Goal: Navigation & Orientation: Find specific page/section

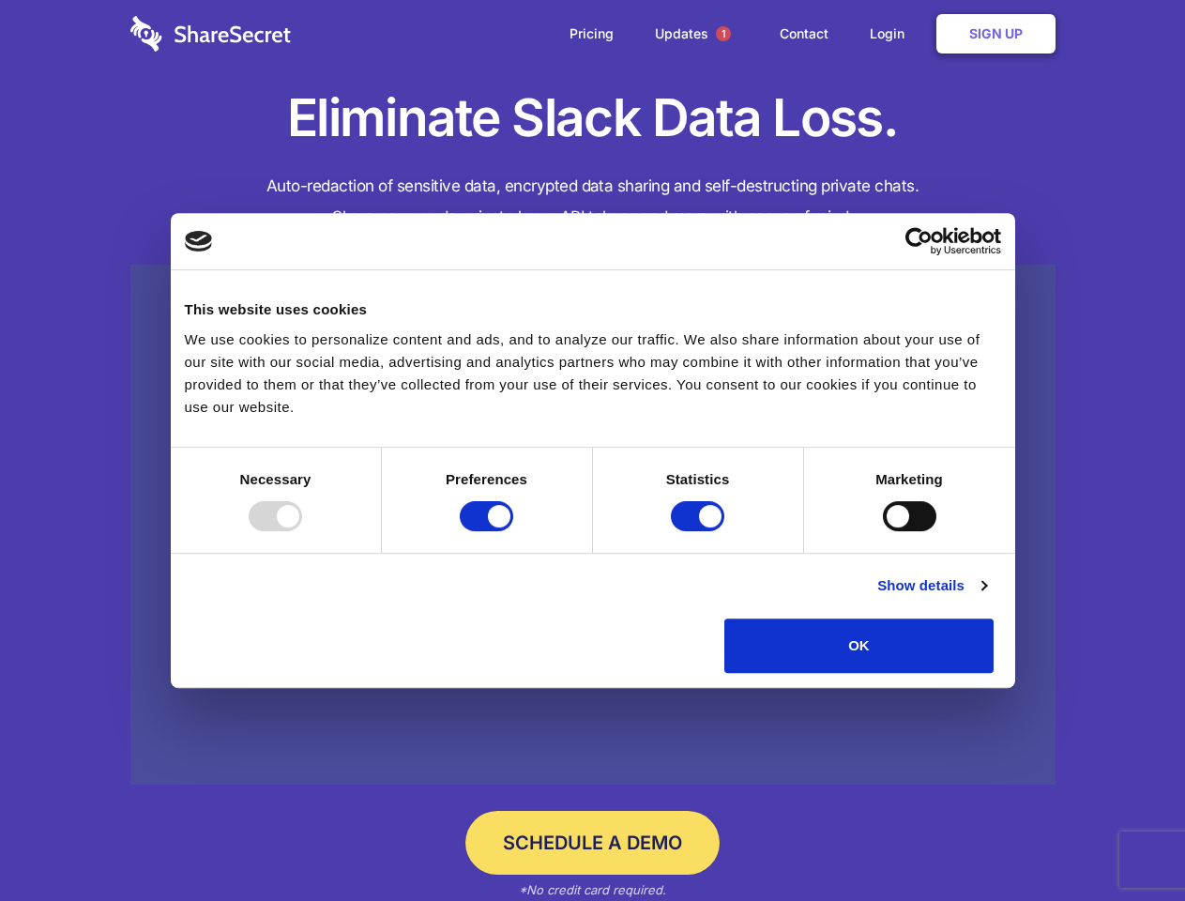
click at [302, 531] on div at bounding box center [275, 516] width 53 height 30
click at [513, 531] on input "Preferences" at bounding box center [486, 516] width 53 height 30
checkbox input "false"
click at [700, 531] on input "Statistics" at bounding box center [697, 516] width 53 height 30
checkbox input "false"
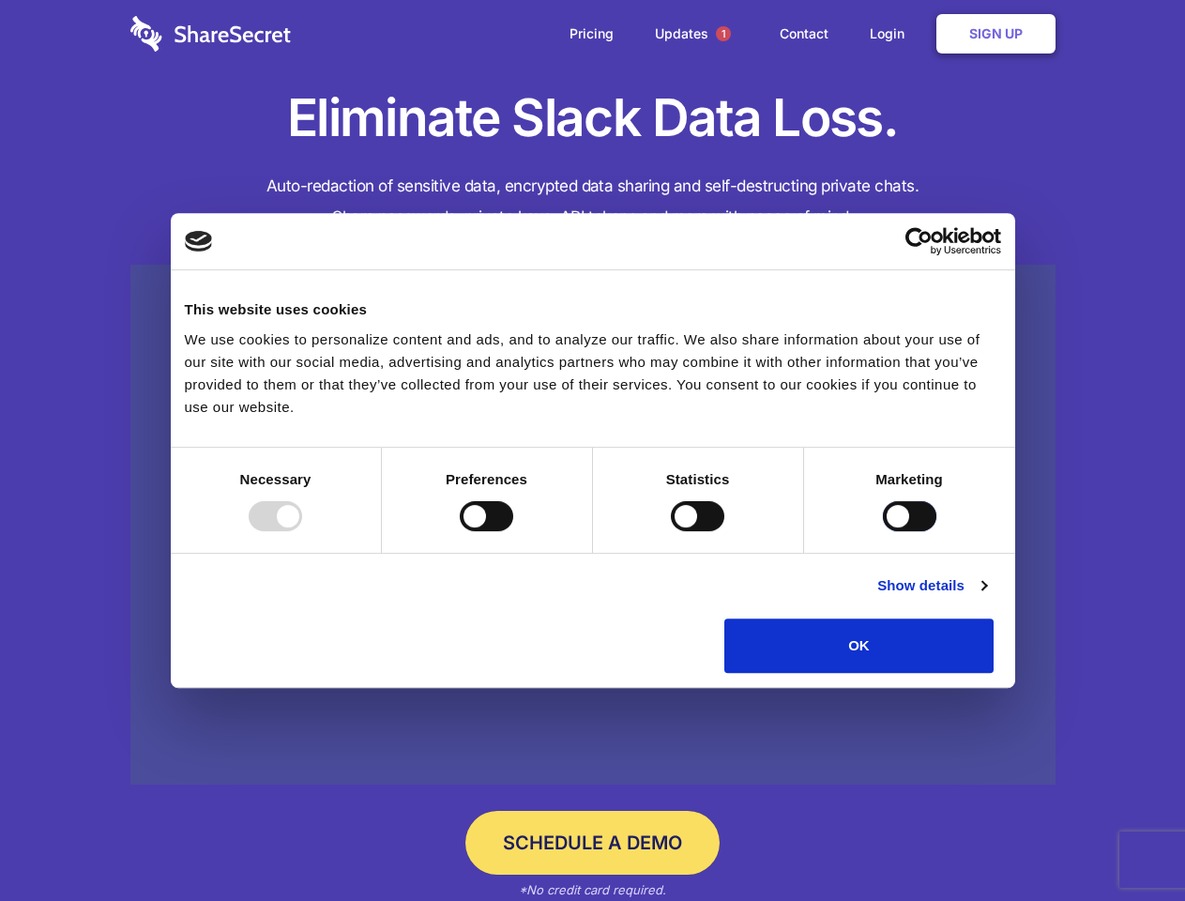
click at [883, 531] on input "Marketing" at bounding box center [909, 516] width 53 height 30
checkbox input "true"
click at [986, 597] on link "Show details" at bounding box center [931, 585] width 109 height 23
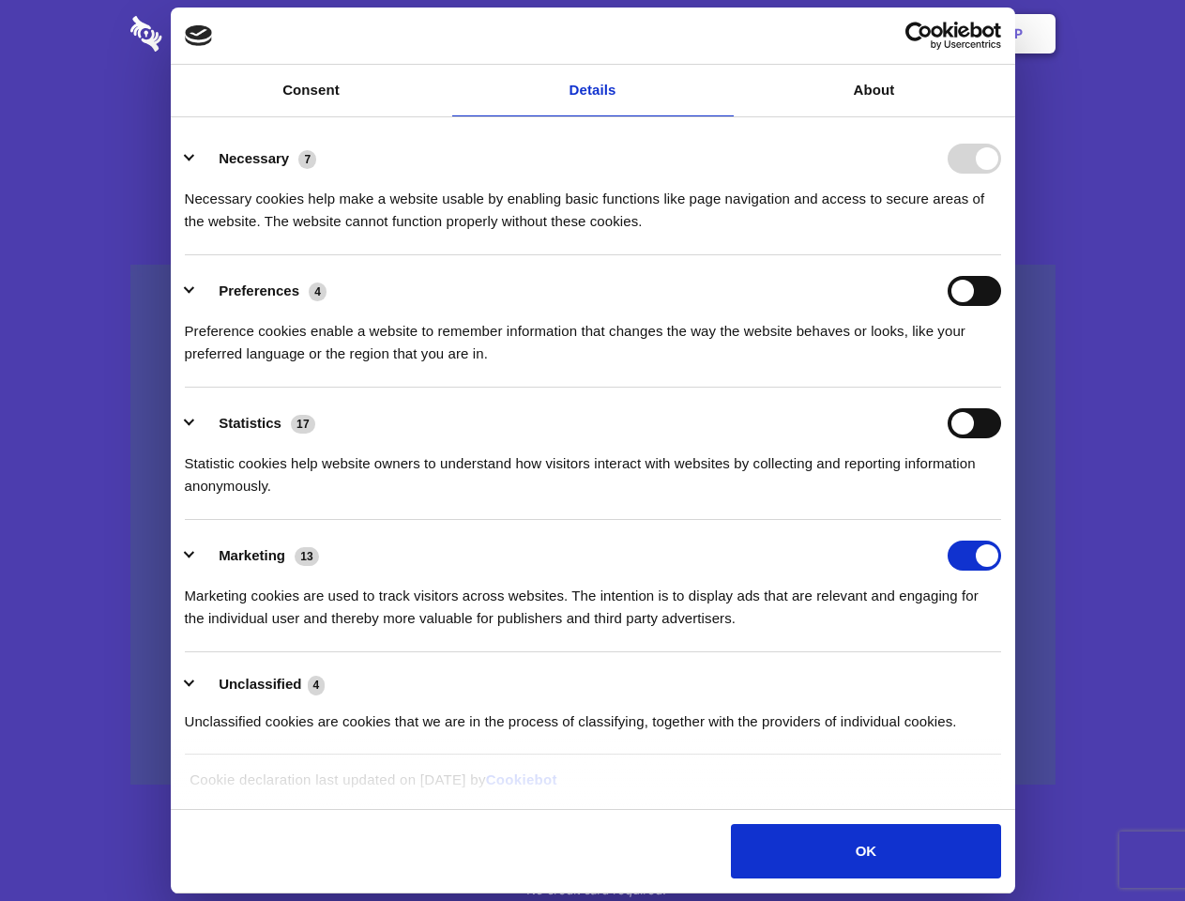
click at [1001, 255] on li "Necessary 7 Necessary cookies help make a website usable by enabling basic func…" at bounding box center [593, 189] width 816 height 132
click at [722, 34] on span "1" at bounding box center [723, 33] width 15 height 15
